Goal: Information Seeking & Learning: Learn about a topic

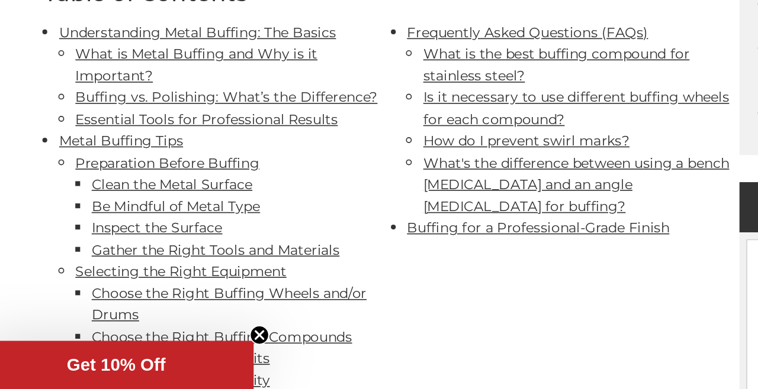
scroll to position [495, 0]
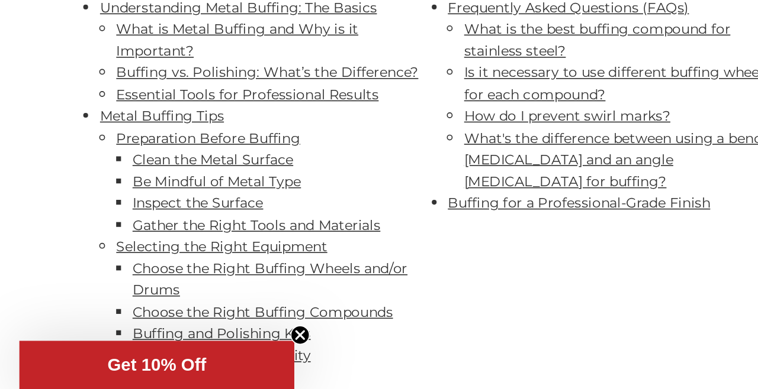
click at [183, 357] on circle "Close teaser" at bounding box center [183, 356] width 11 height 11
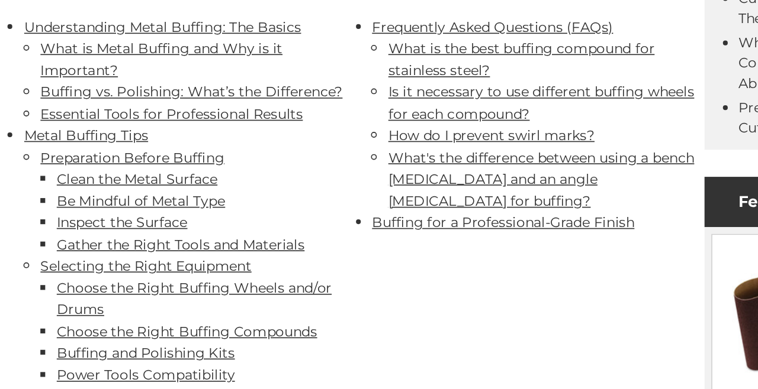
scroll to position [633, 0]
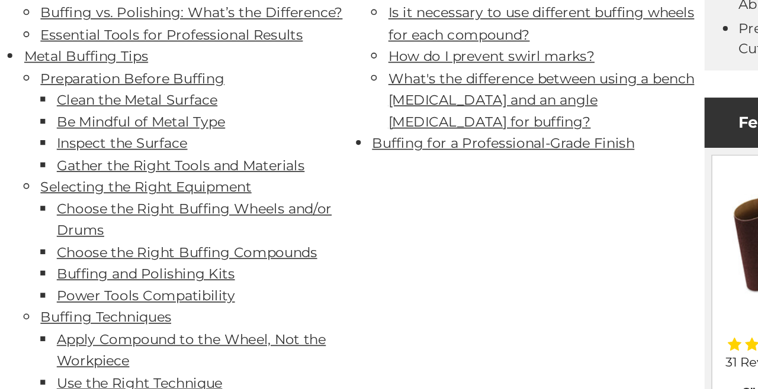
click at [298, 83] on link "How do I prevent swirl marks?" at bounding box center [347, 83] width 126 height 11
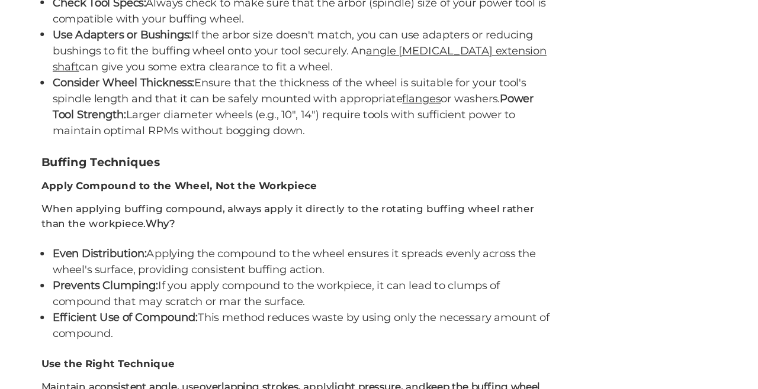
scroll to position [4828, 0]
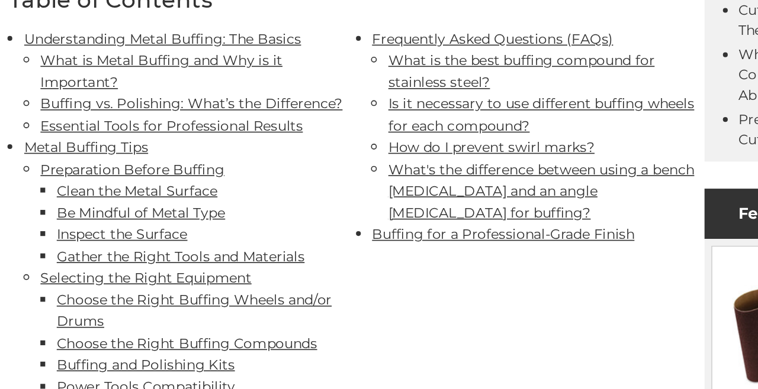
scroll to position [621, 0]
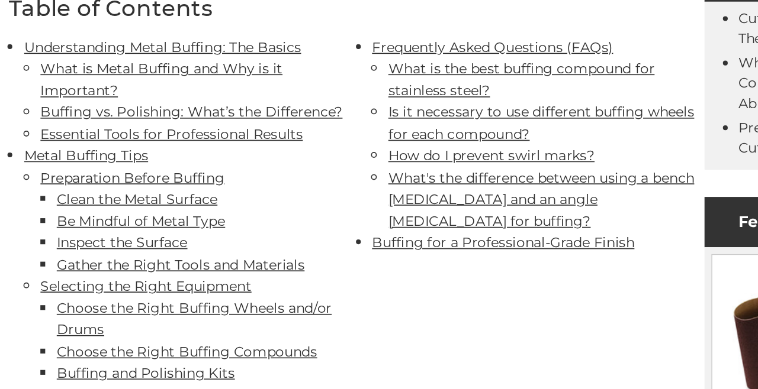
click at [127, 69] on link "Buffing vs. Polishing: What’s the Difference?" at bounding box center [163, 68] width 185 height 11
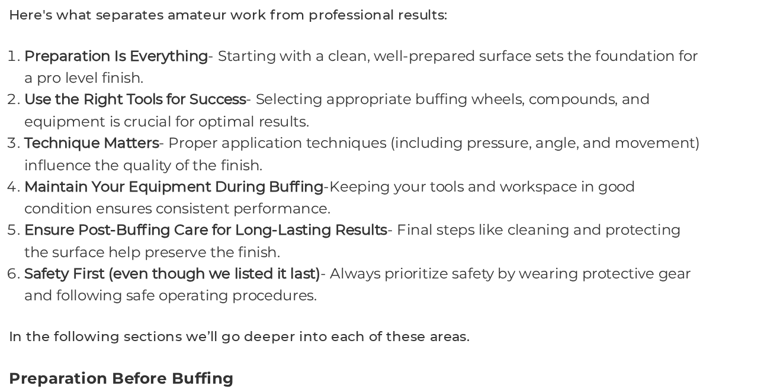
scroll to position [1857, 0]
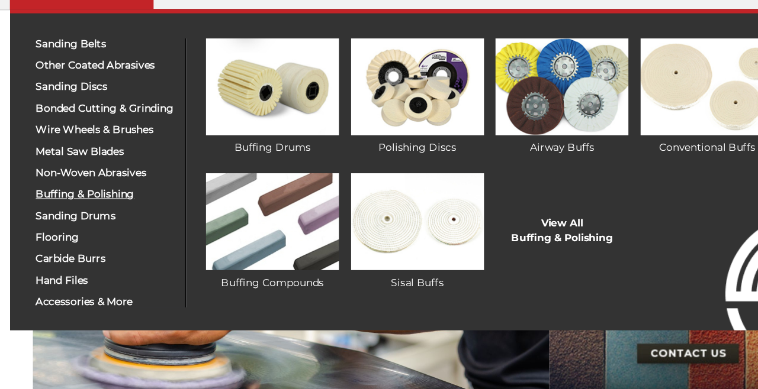
scroll to position [42, 0]
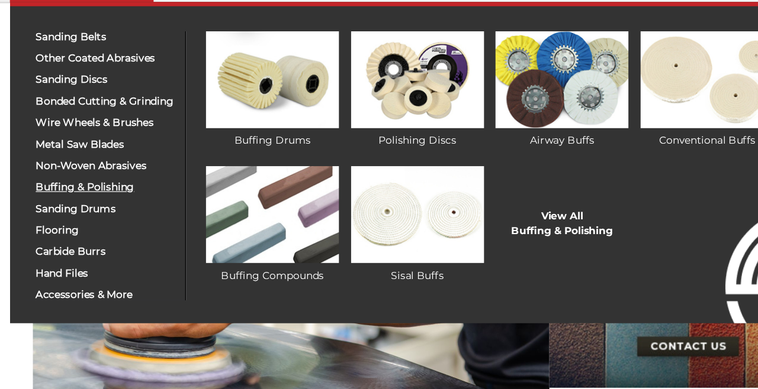
click at [81, 223] on span "buffing & polishing" at bounding box center [111, 222] width 114 height 9
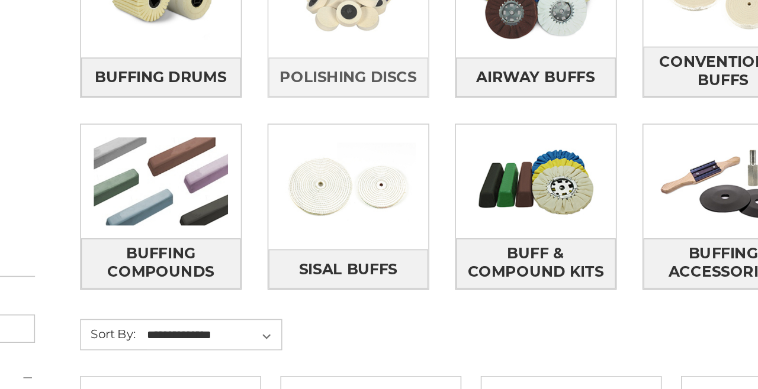
scroll to position [136, 0]
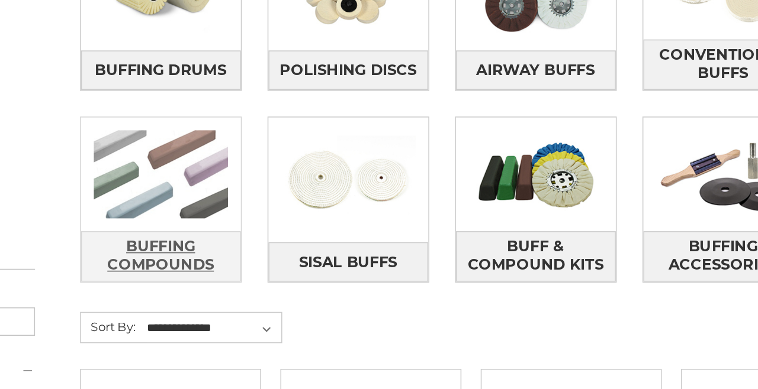
click at [255, 307] on span "Buffing Compounds" at bounding box center [254, 304] width 102 height 32
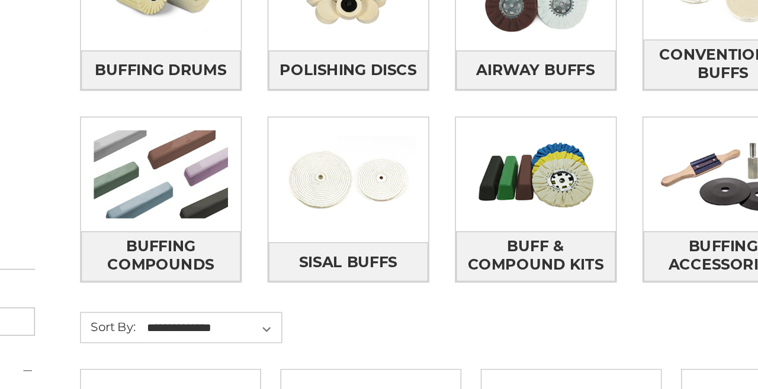
scroll to position [136, 0]
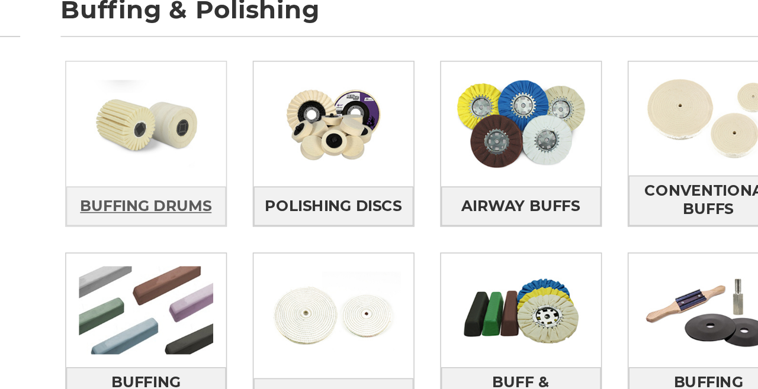
click at [246, 179] on span "Buffing Drums" at bounding box center [253, 185] width 85 height 20
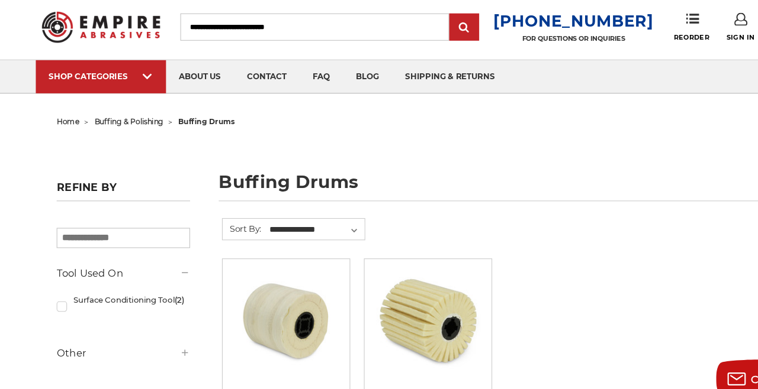
scroll to position [12, 0]
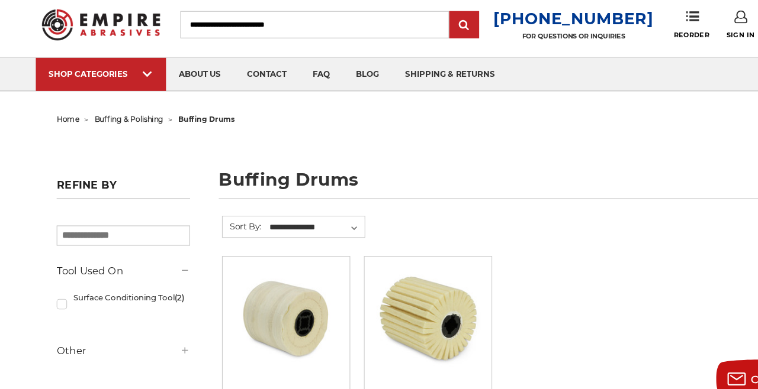
click at [117, 125] on span "buffing & polishing" at bounding box center [117, 126] width 63 height 8
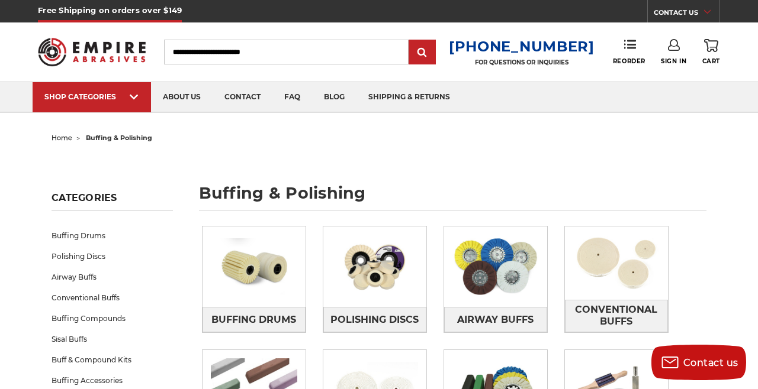
click at [62, 136] on span "home" at bounding box center [61, 138] width 21 height 8
